Goal: Task Accomplishment & Management: Manage account settings

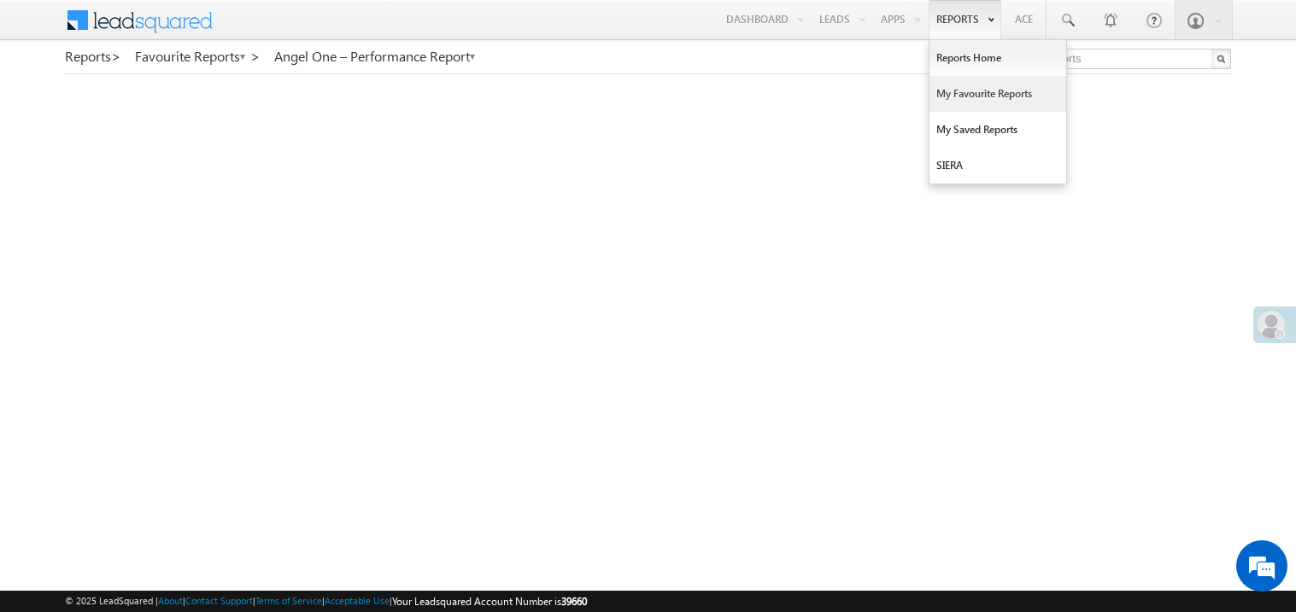
click at [953, 99] on link "My Favourite Reports" at bounding box center [997, 94] width 137 height 36
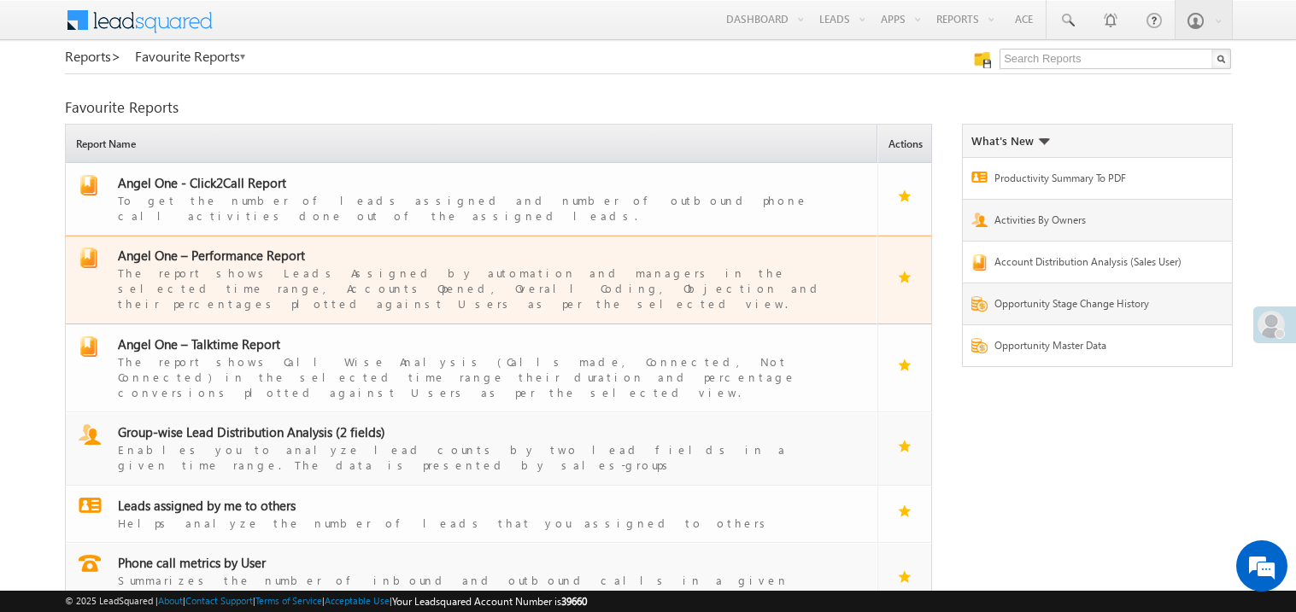
click at [243, 247] on span "Angel One – Performance Report" at bounding box center [211, 255] width 187 height 17
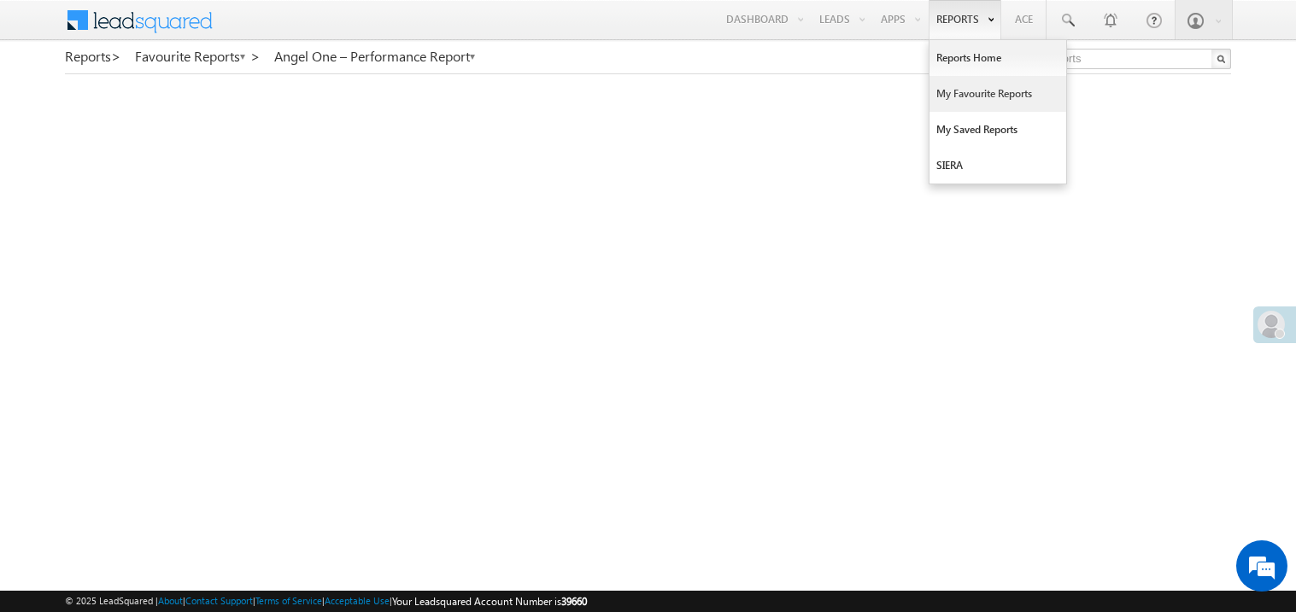
click at [963, 96] on link "My Favourite Reports" at bounding box center [997, 94] width 137 height 36
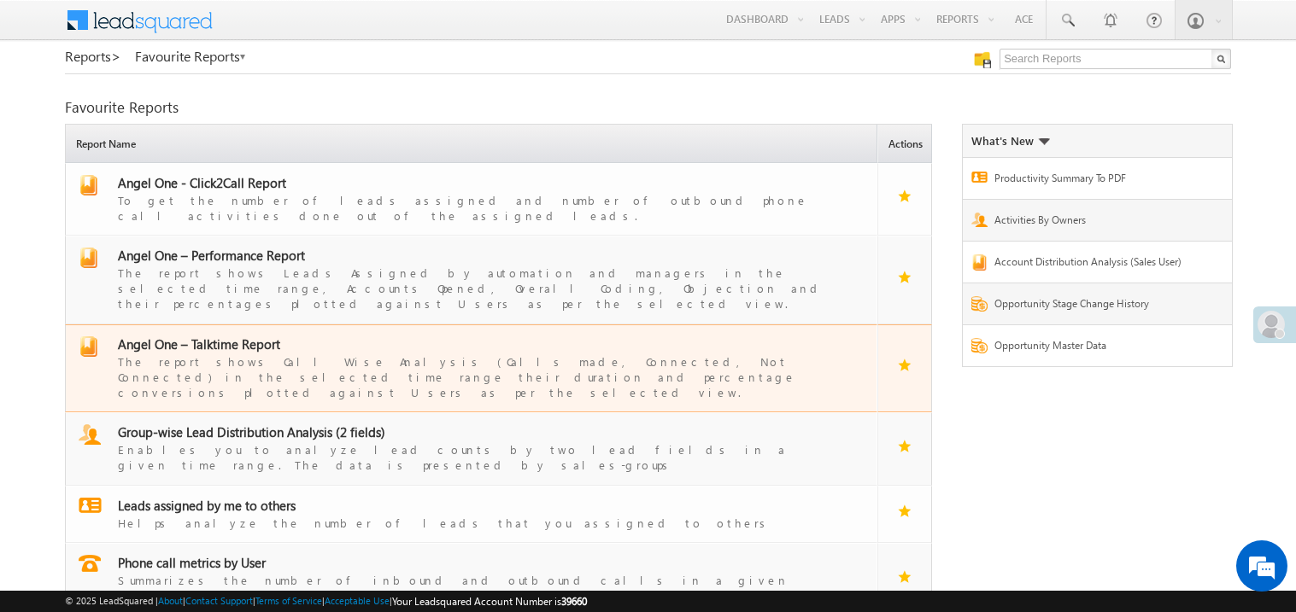
click at [218, 336] on span "Angel One – Talktime Report" at bounding box center [199, 344] width 162 height 17
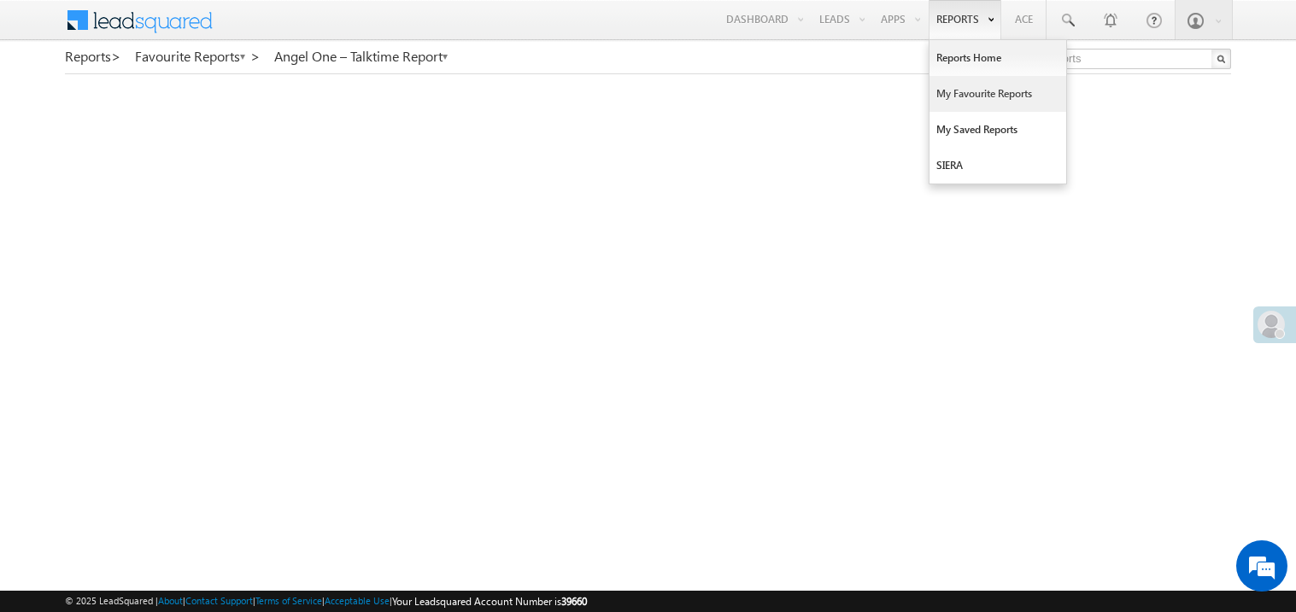
click at [956, 85] on link "My Favourite Reports" at bounding box center [997, 94] width 137 height 36
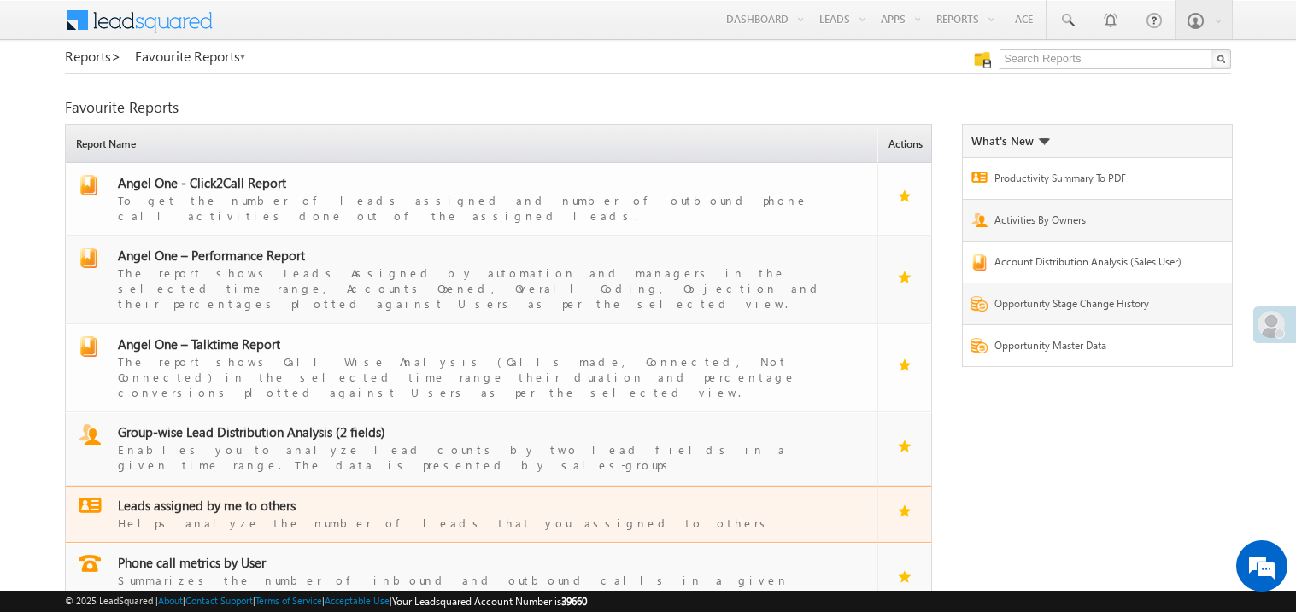
click at [242, 497] on span "Leads assigned by me to others" at bounding box center [207, 505] width 178 height 17
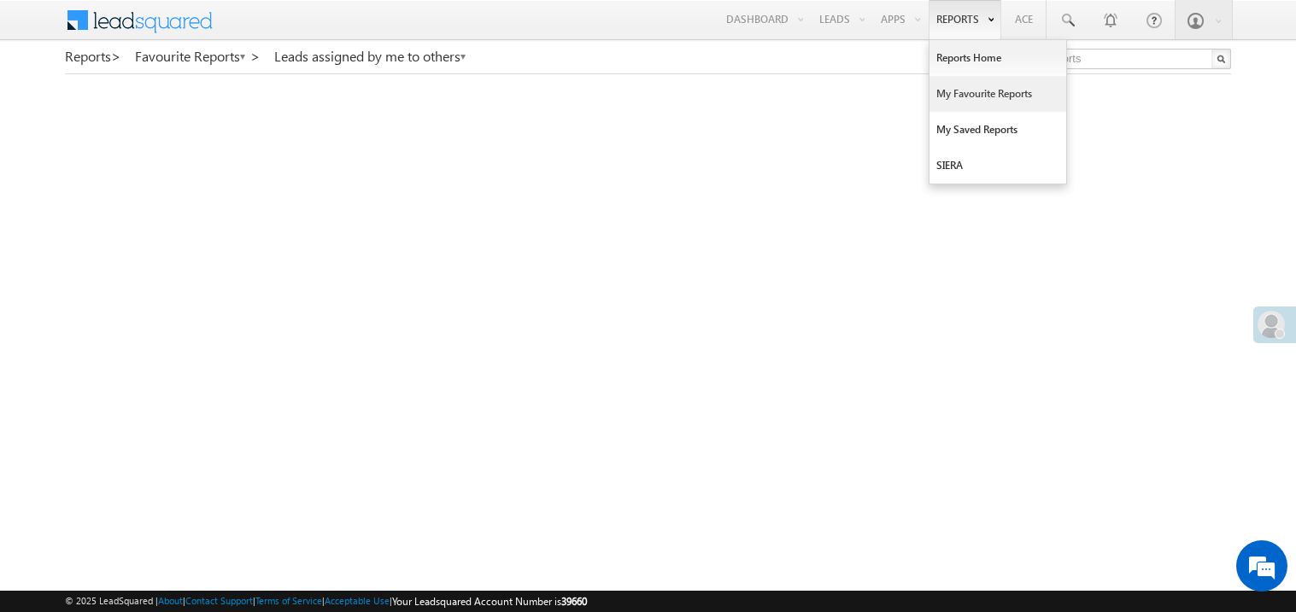
click at [953, 90] on link "My Favourite Reports" at bounding box center [997, 94] width 137 height 36
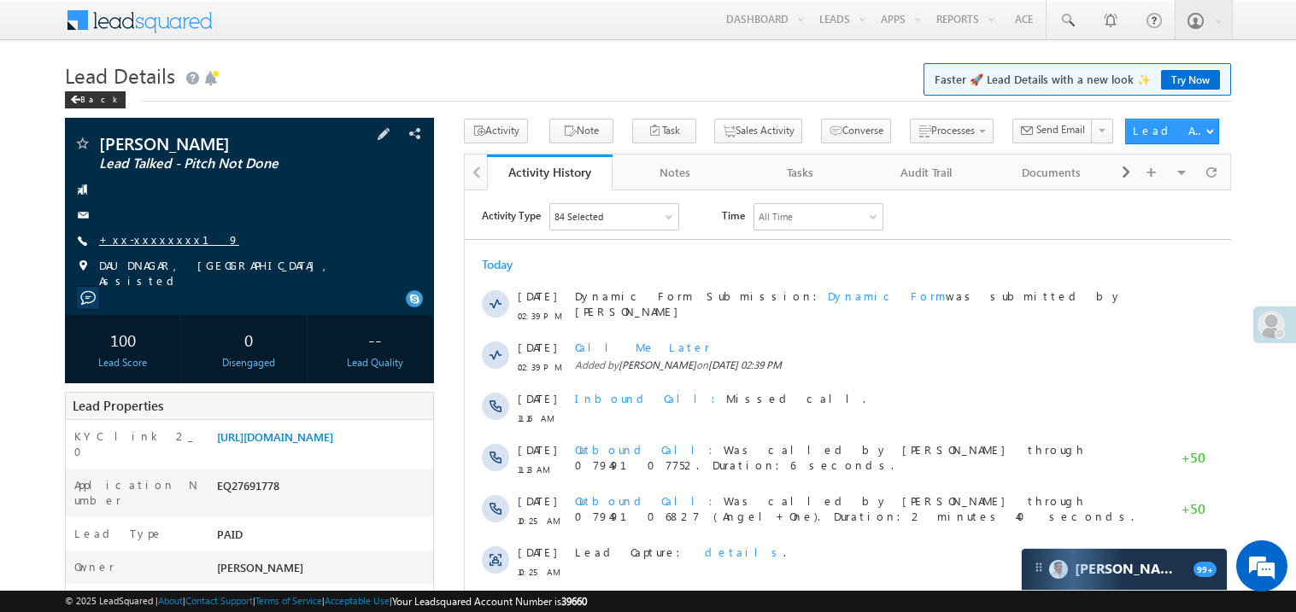
click at [155, 243] on link "+xx-xxxxxxxx19" at bounding box center [169, 239] width 140 height 15
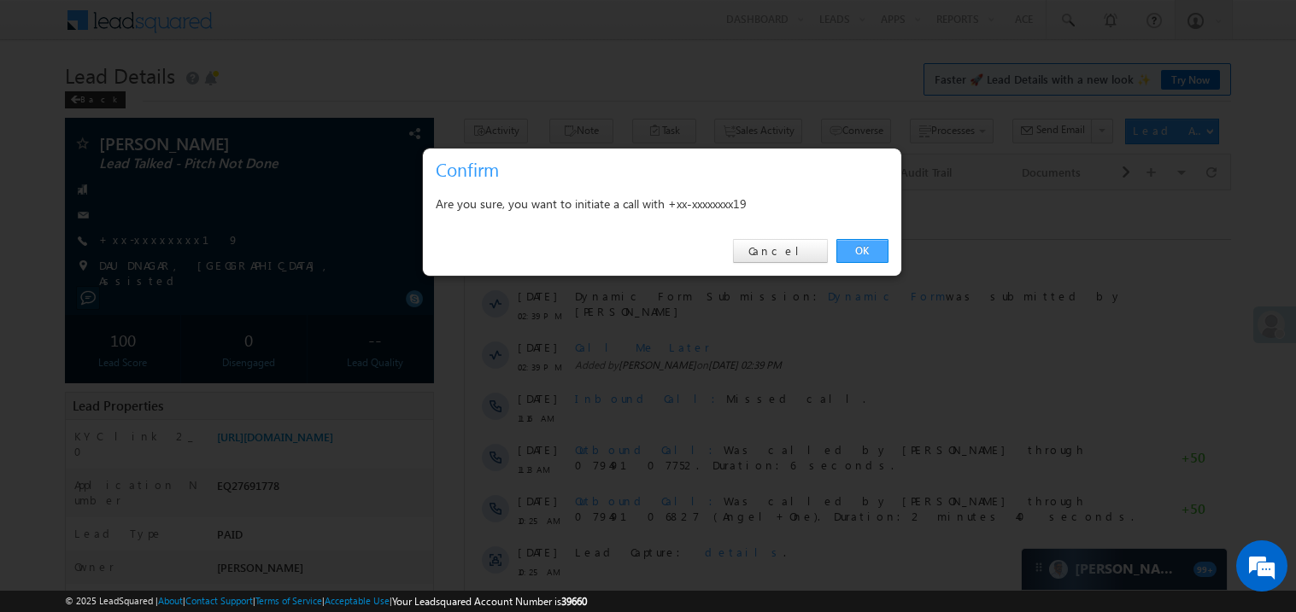
click at [867, 244] on link "OK" at bounding box center [862, 251] width 52 height 24
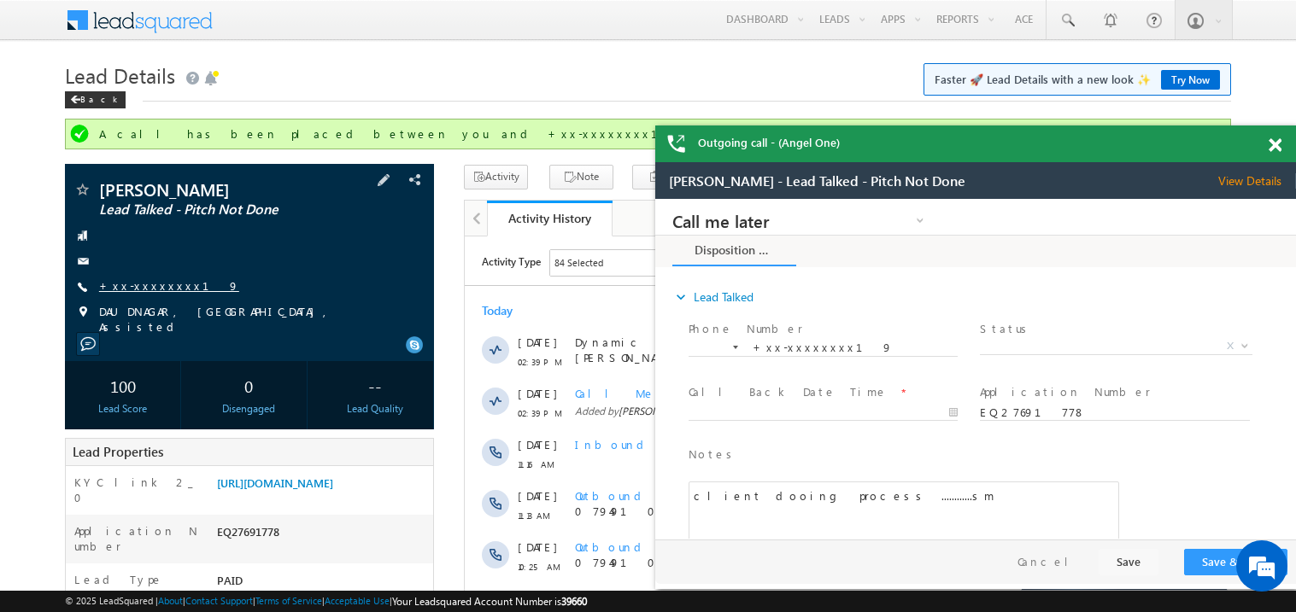
click at [0, 0] on link "+xx-xxxxxxxx19" at bounding box center [0, 0] width 0 height 0
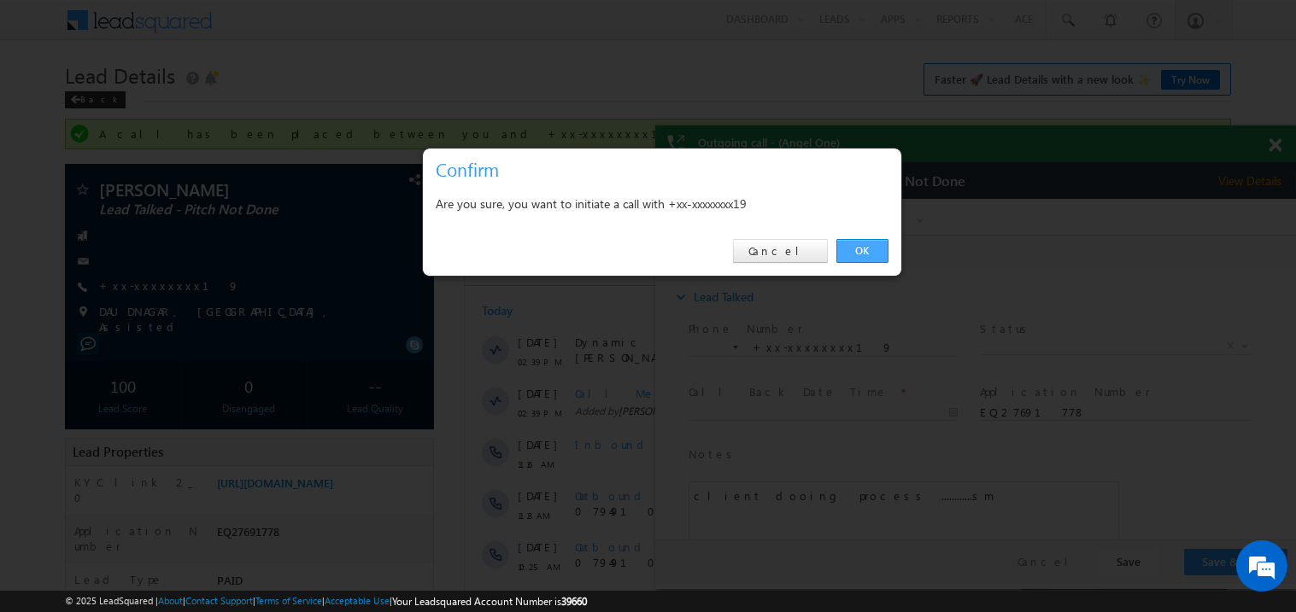
click at [861, 249] on link "OK" at bounding box center [862, 251] width 52 height 24
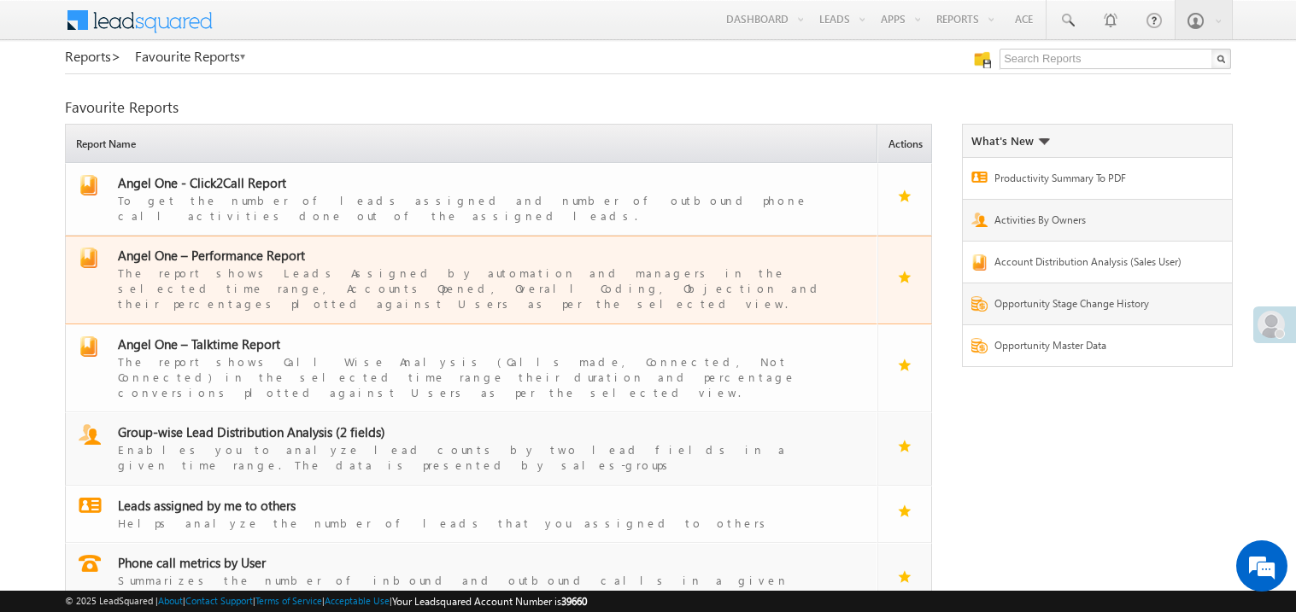
click at [220, 264] on div "The report shows Leads Assigned by automation and managers in the selected time…" at bounding box center [482, 288] width 728 height 48
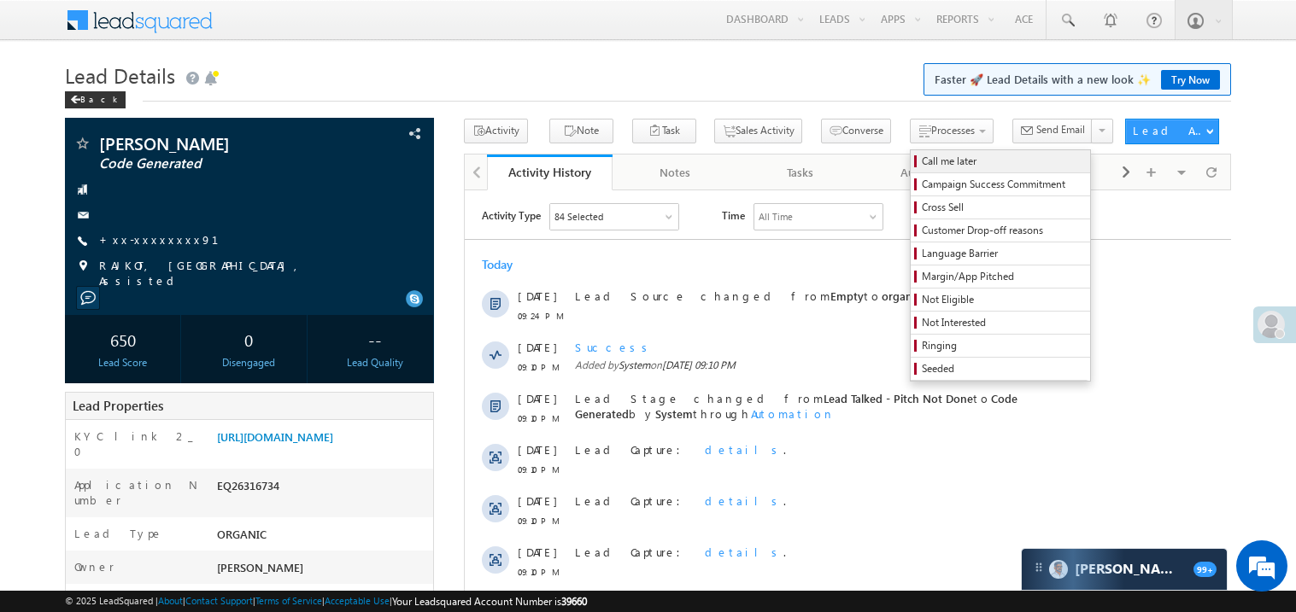
click at [922, 161] on span "Call me later" at bounding box center [1003, 161] width 162 height 15
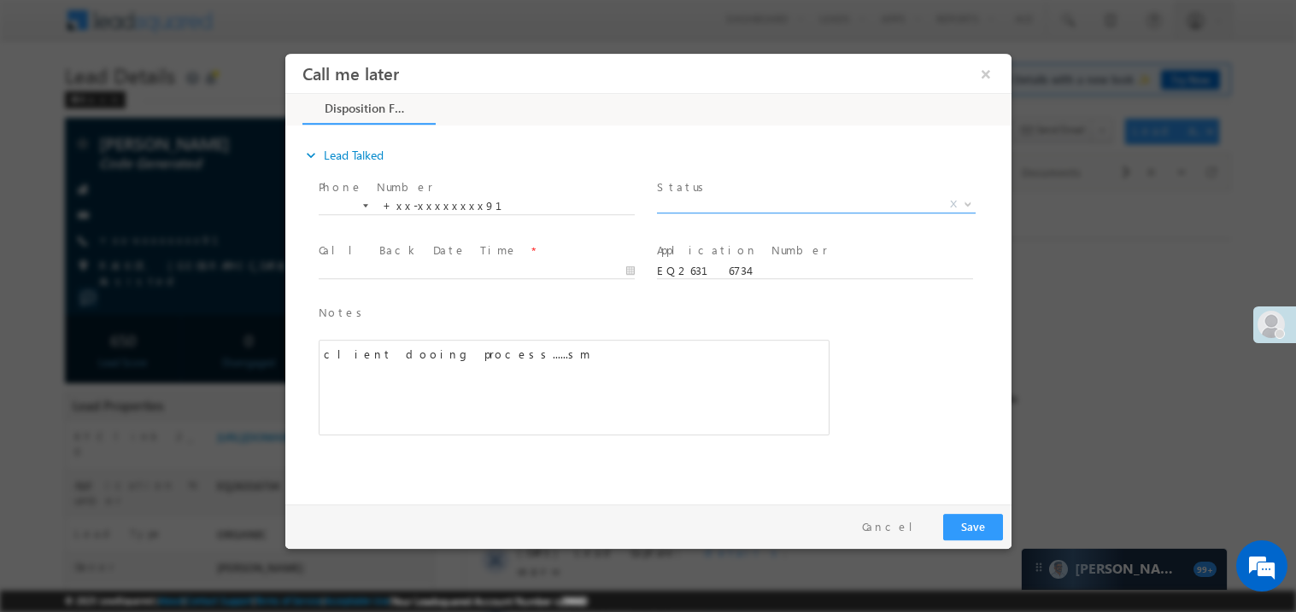
click at [712, 198] on span "X" at bounding box center [815, 204] width 319 height 17
select select "Pitch Not Done"
click at [372, 269] on body "Call me later ×" at bounding box center [647, 274] width 726 height 443
type input "08/24/25 9:34 PM"
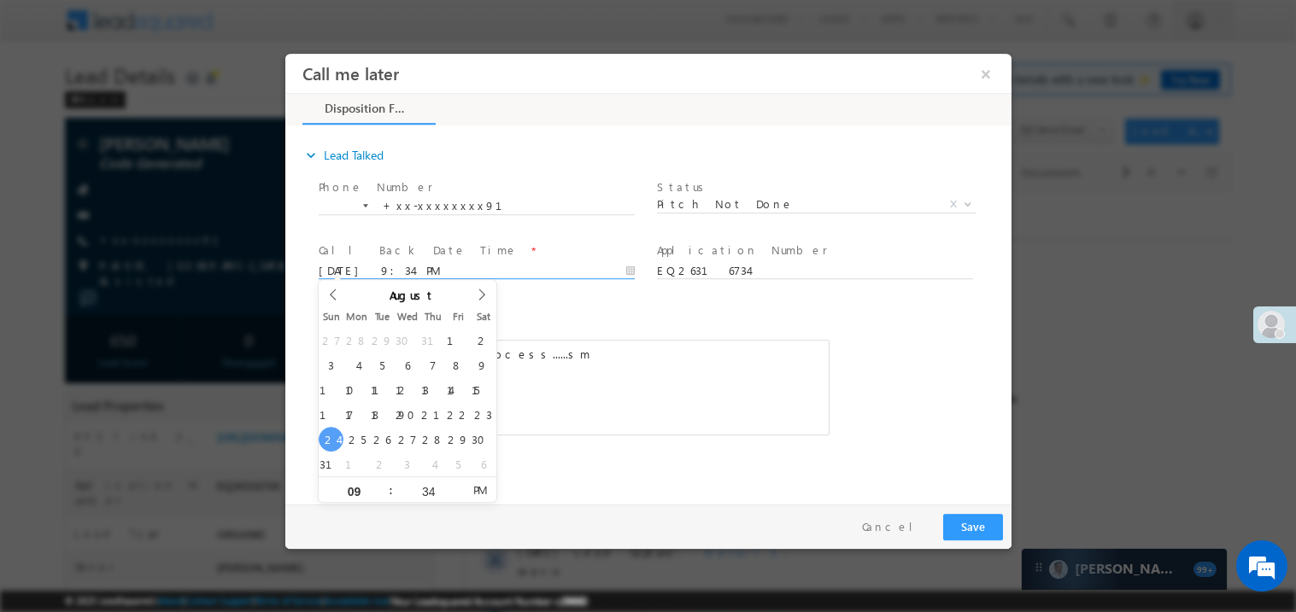
click at [560, 411] on div "client dooing process......sm" at bounding box center [573, 387] width 511 height 96
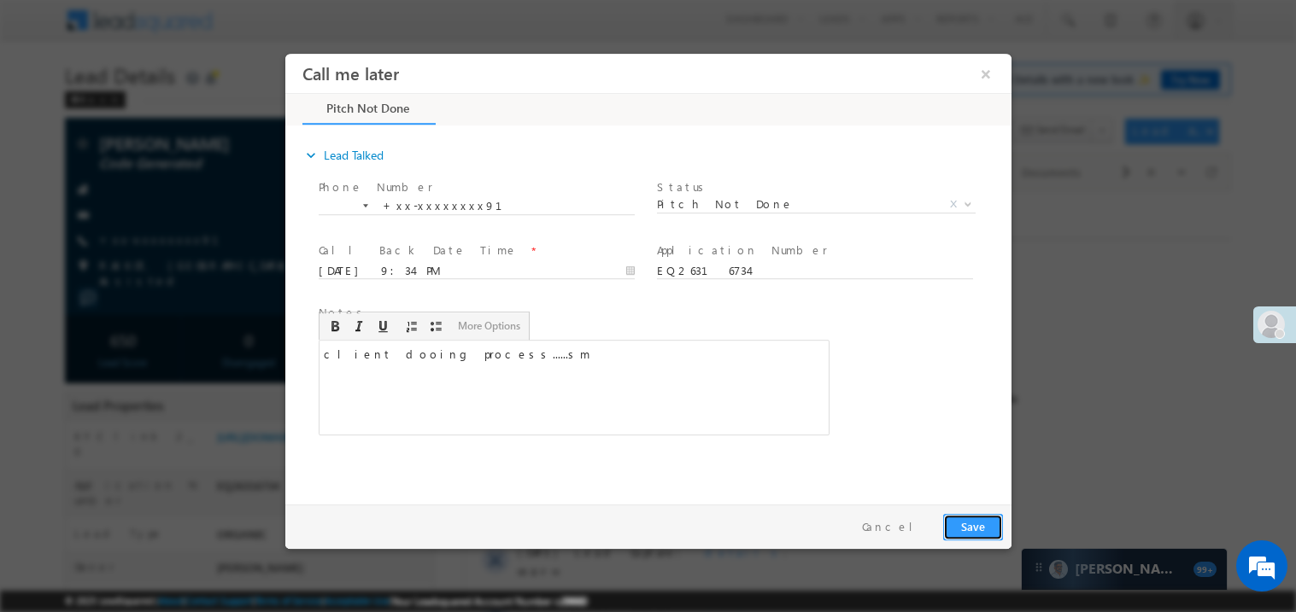
click at [972, 519] on button "Save" at bounding box center [972, 526] width 60 height 26
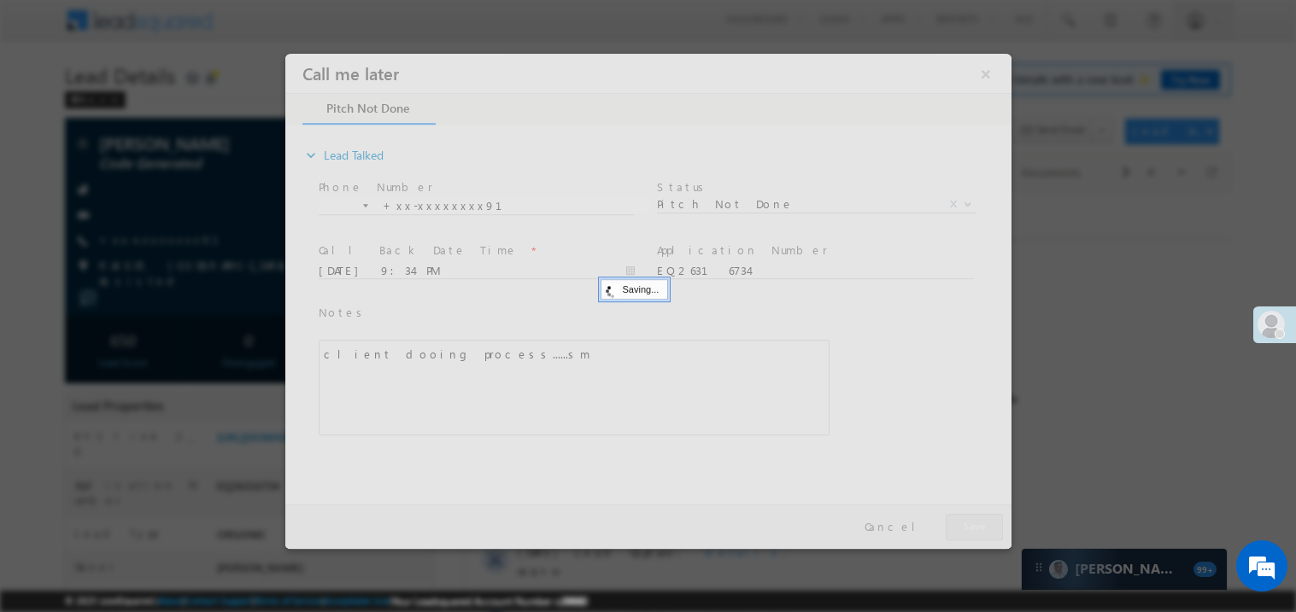
click at [972, 519] on div at bounding box center [647, 300] width 726 height 495
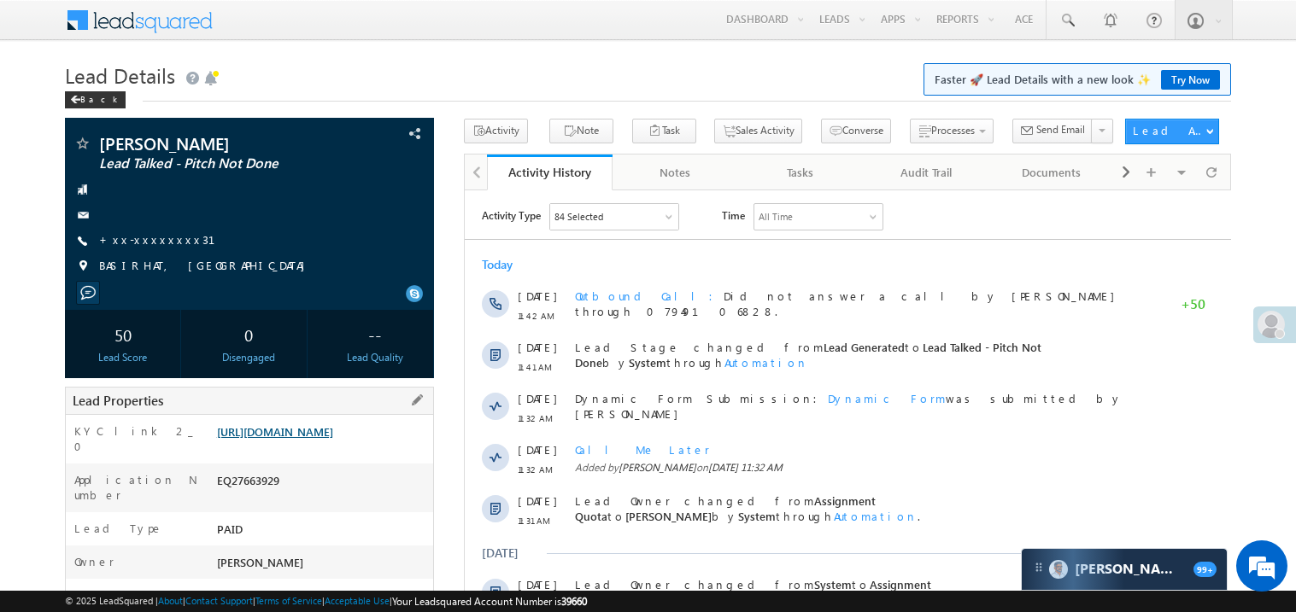
click at [305, 439] on link "[URL][DOMAIN_NAME]" at bounding box center [275, 431] width 116 height 15
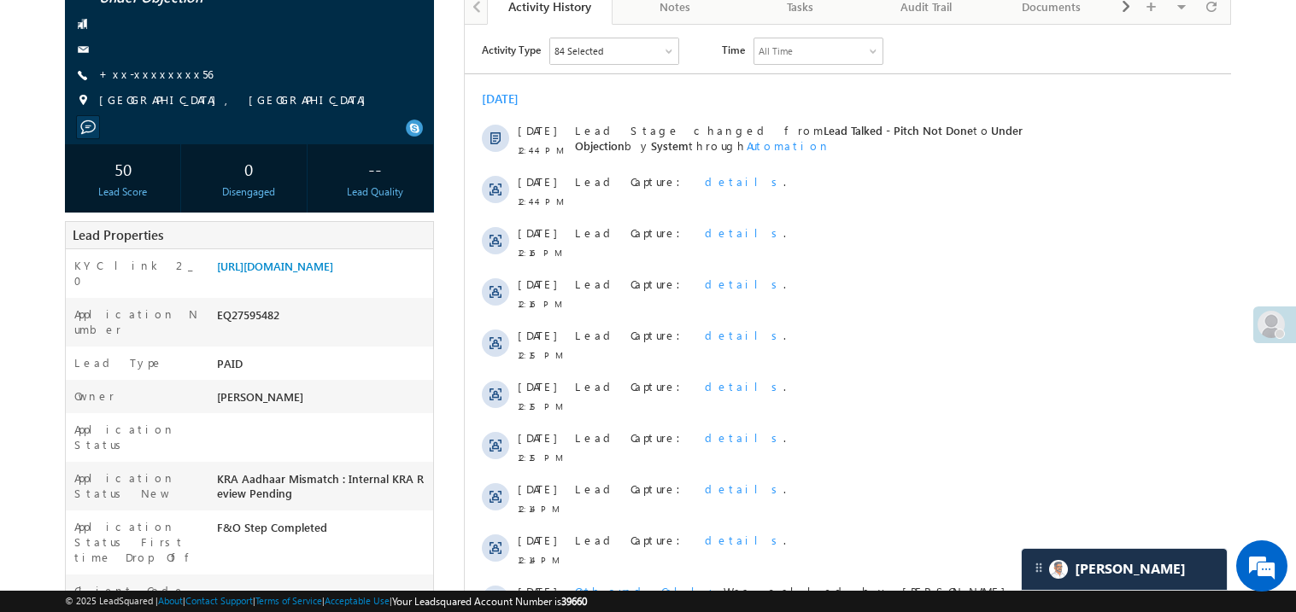
scroll to position [204, 0]
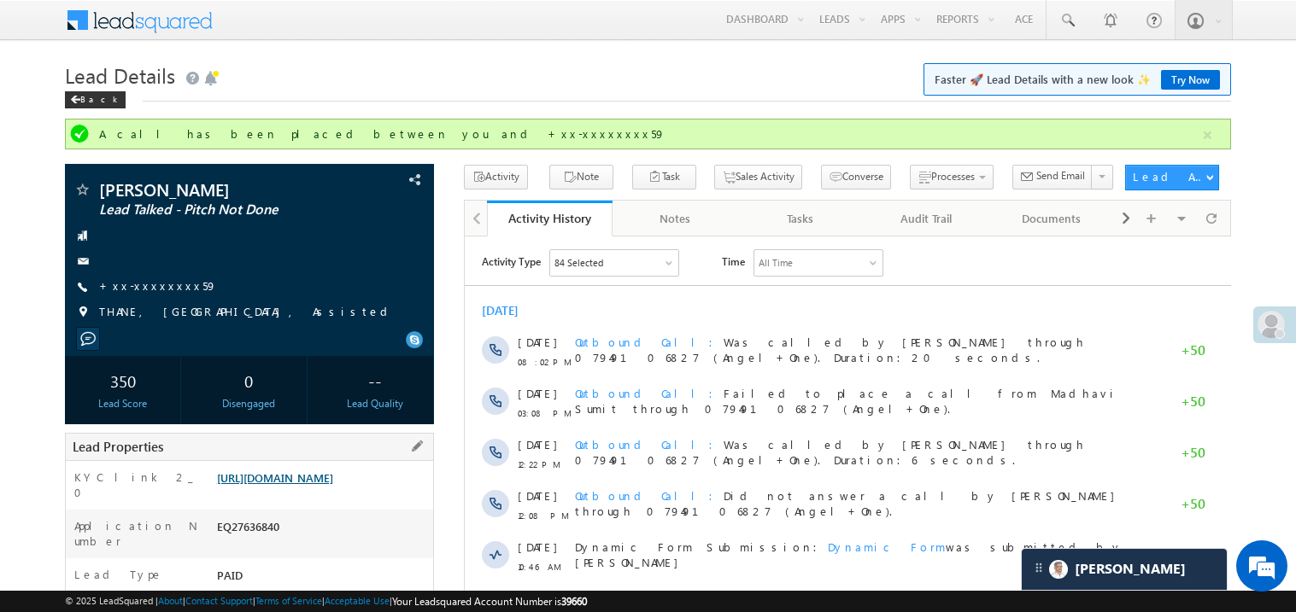
click at [333, 485] on link "[URL][DOMAIN_NAME]" at bounding box center [275, 478] width 116 height 15
click at [319, 485] on link "[URL][DOMAIN_NAME]" at bounding box center [275, 478] width 116 height 15
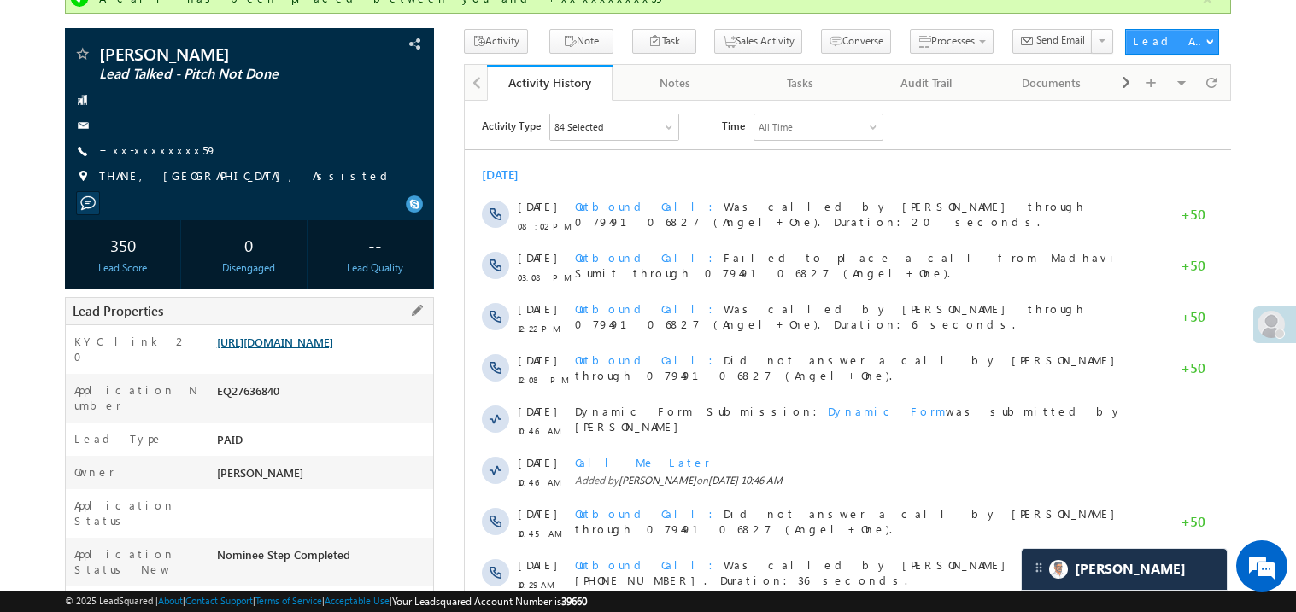
scroll to position [170, 0]
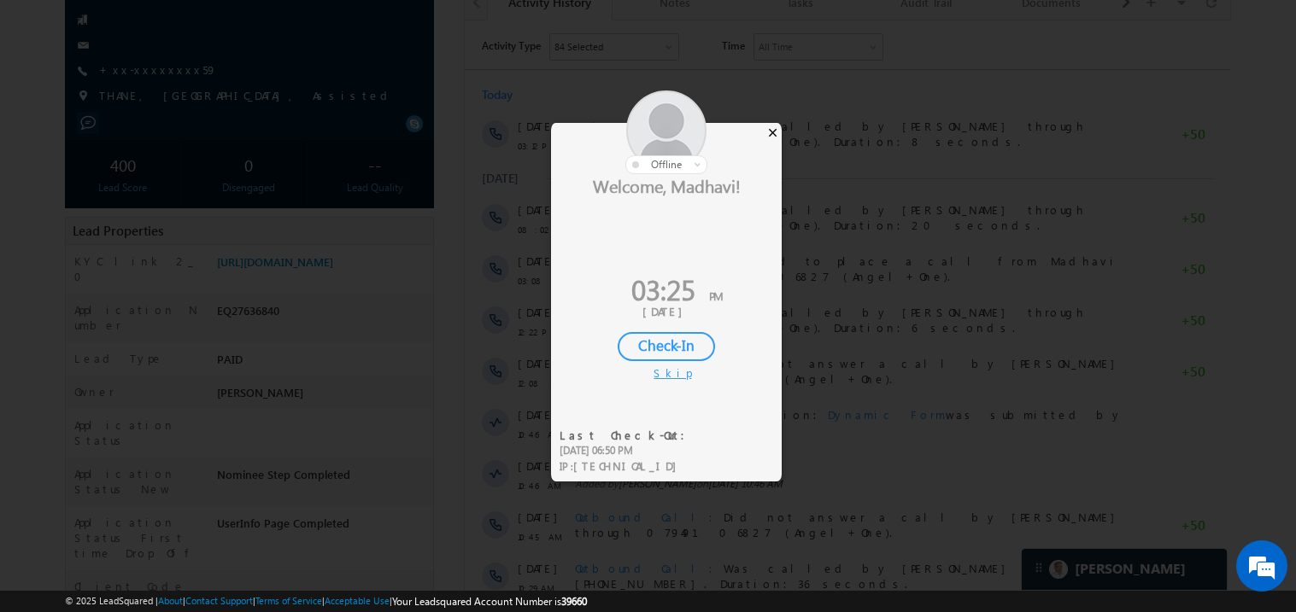
click at [773, 137] on div "×" at bounding box center [773, 132] width 18 height 19
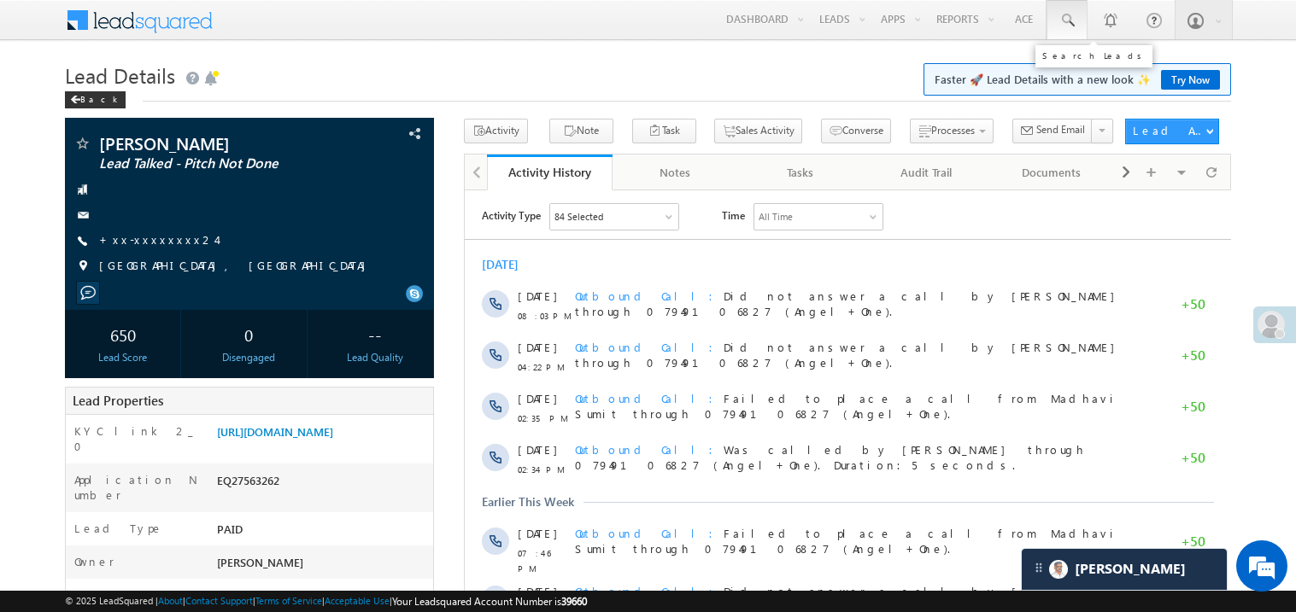
click at [1064, 20] on span at bounding box center [1066, 20] width 17 height 17
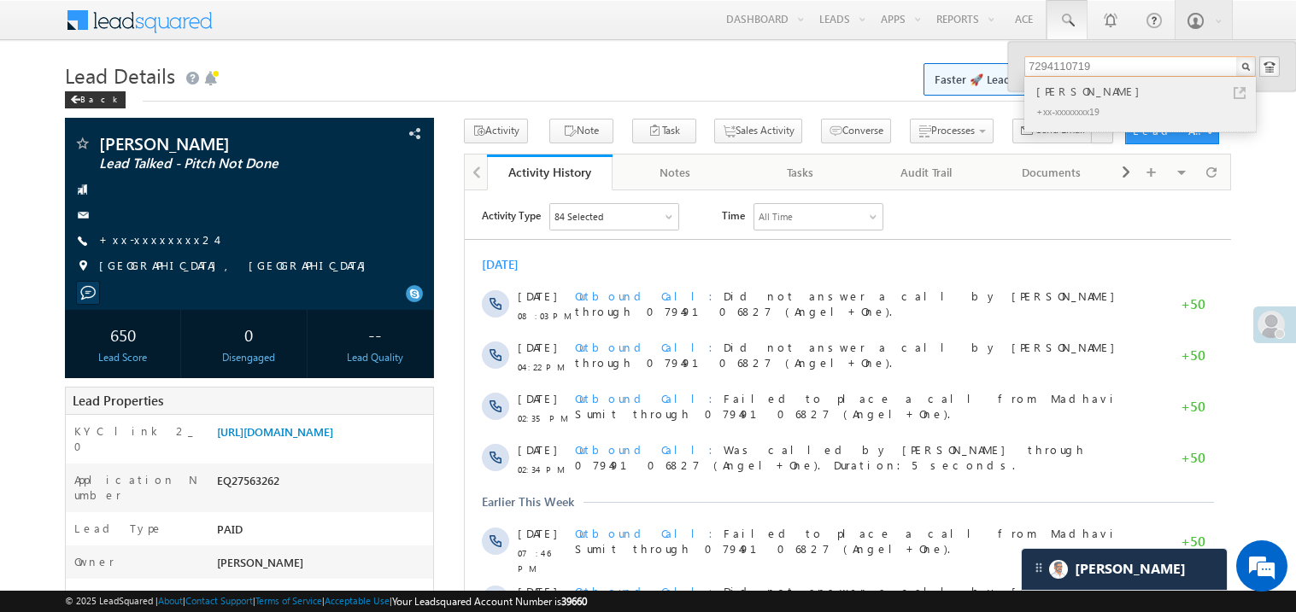
type input "7294110719"
click at [1062, 89] on div "Niteesh raj" at bounding box center [1147, 91] width 229 height 19
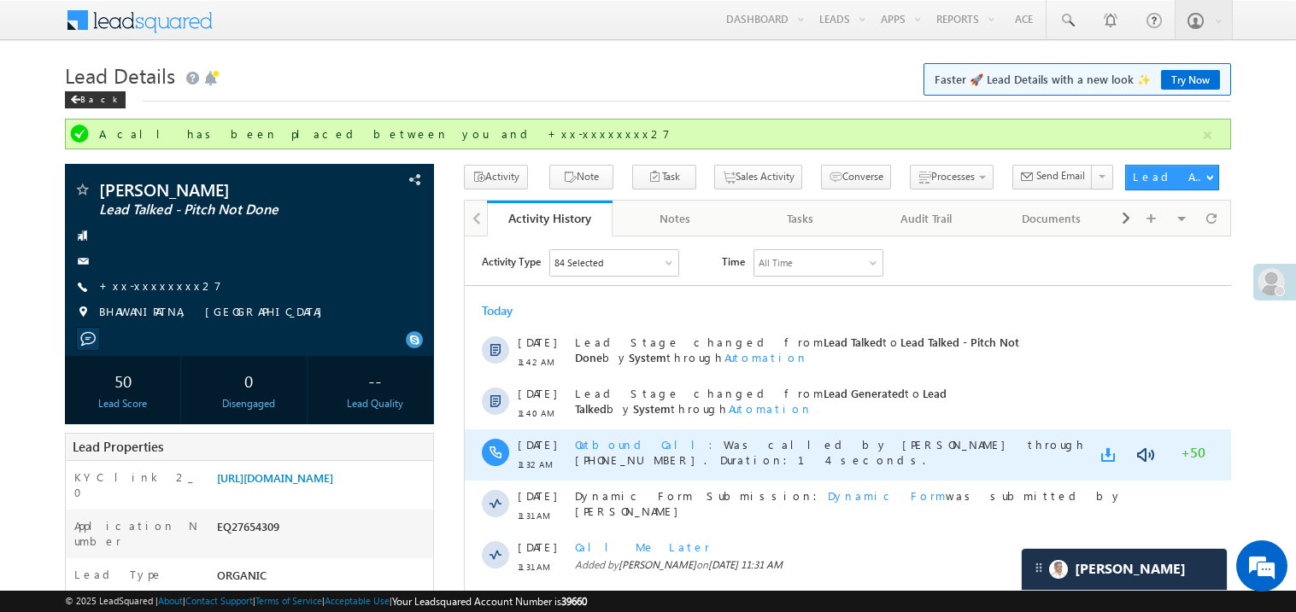
click at [1106, 456] on link at bounding box center [1110, 454] width 20 height 17
click at [1032, 458] on div "Outbound Call Was called by Madhavi Sumit through +917949107758. Duration:14 se…" at bounding box center [855, 454] width 562 height 51
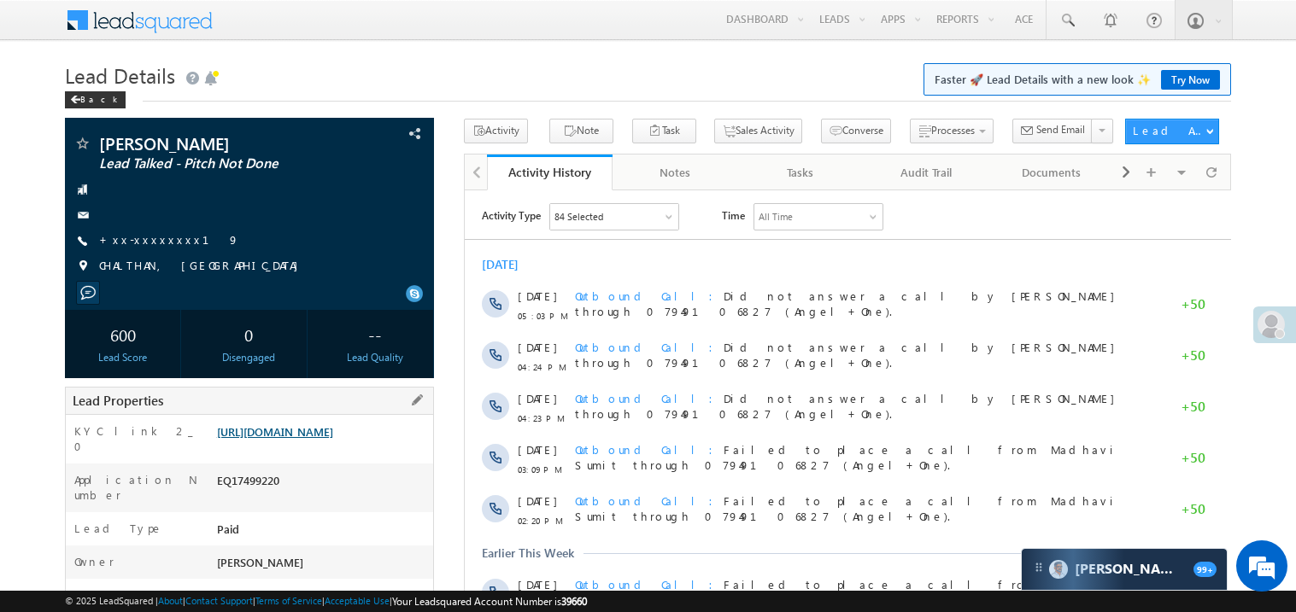
click at [310, 439] on link "https://angelbroking1-pk3em7sa.customui-test.leadsquared.com?leadId=3fc297ad-e0…" at bounding box center [275, 431] width 116 height 15
